Goal: Information Seeking & Learning: Learn about a topic

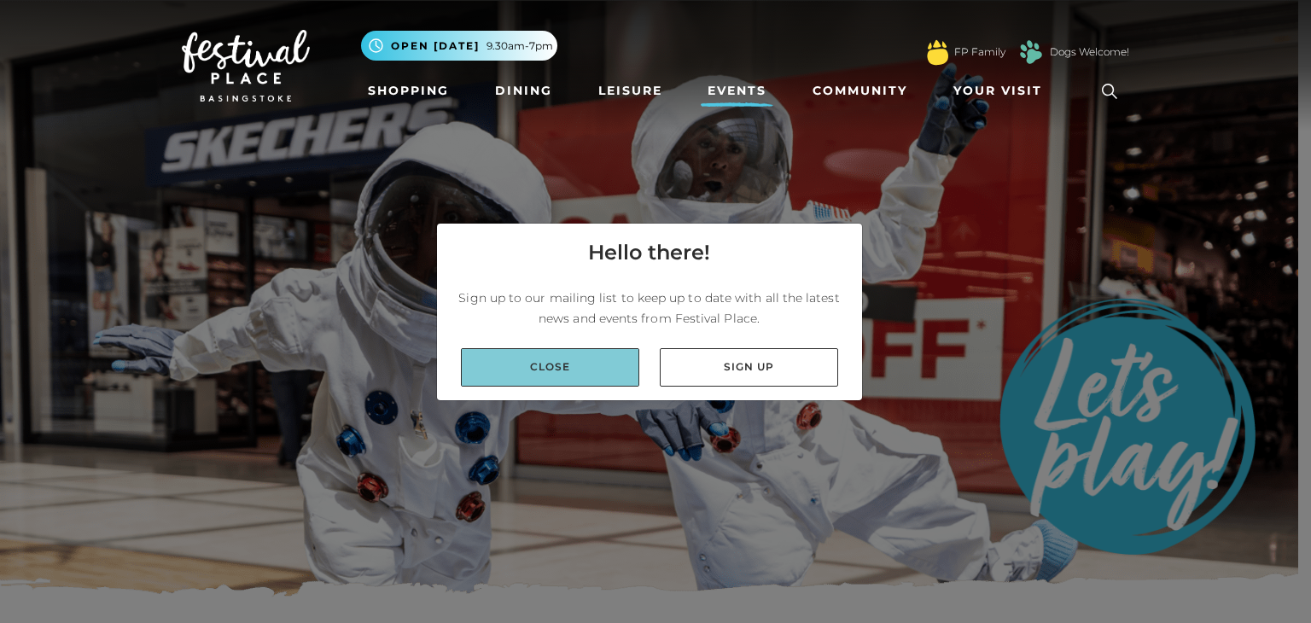
click at [539, 361] on link "Close" at bounding box center [550, 367] width 178 height 38
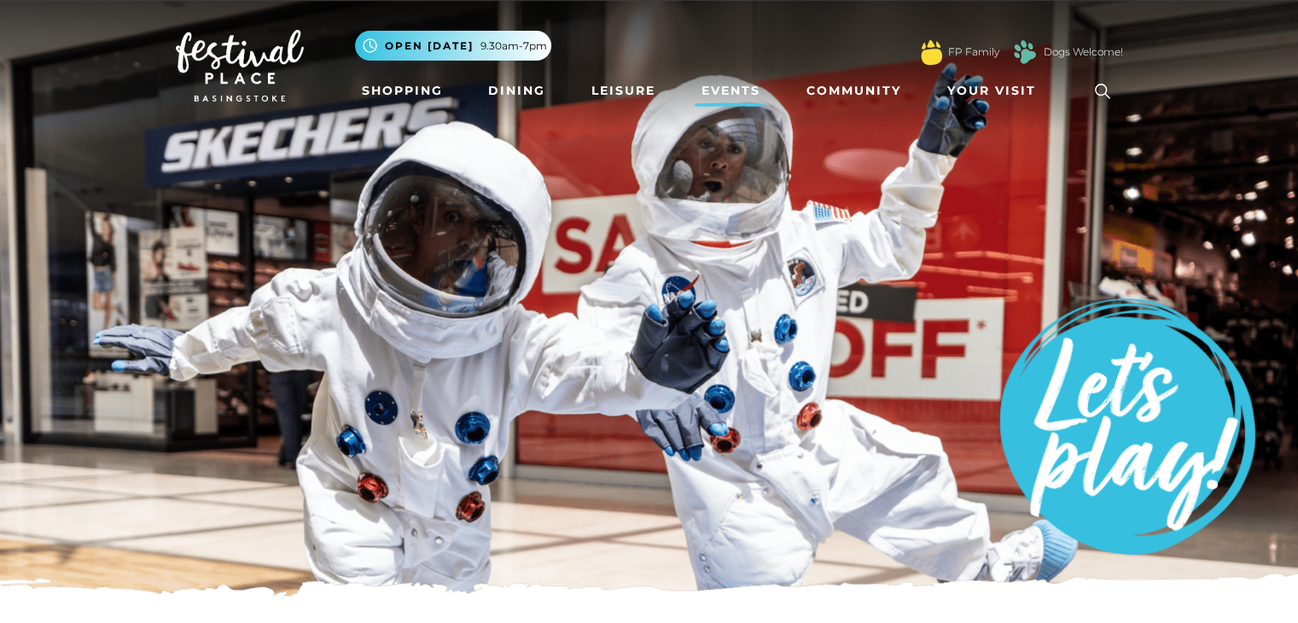
drag, startPoint x: 741, startPoint y: 88, endPoint x: 724, endPoint y: 96, distance: 19.1
click at [741, 89] on link "Events" at bounding box center [731, 91] width 73 height 32
click at [724, 90] on link "Events" at bounding box center [731, 91] width 73 height 32
